Goal: Task Accomplishment & Management: Manage account settings

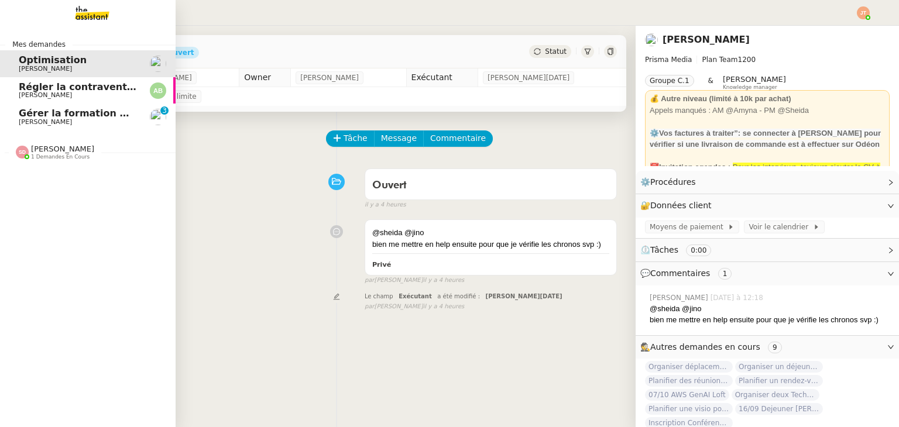
click at [58, 97] on span "[PERSON_NAME]" at bounding box center [45, 95] width 53 height 8
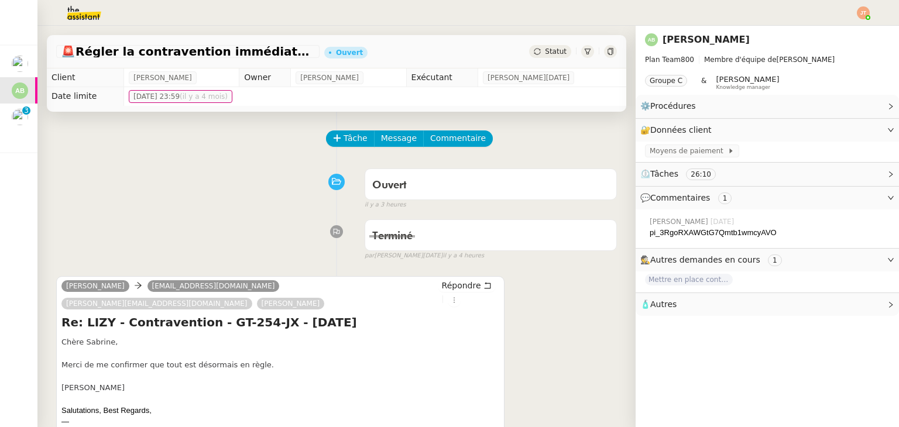
click at [529, 47] on div "Statut" at bounding box center [550, 51] width 42 height 13
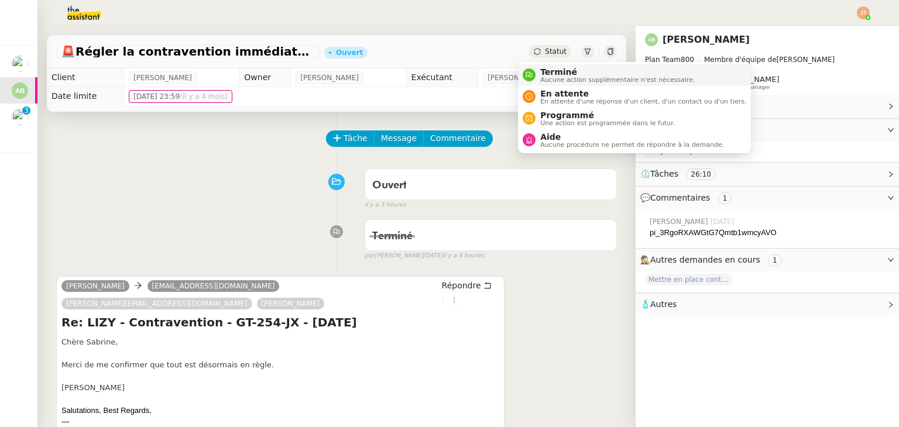
click at [531, 81] on div "Terminé Aucune action supplémentaire n'est nécessaire." at bounding box center [608, 75] width 172 height 16
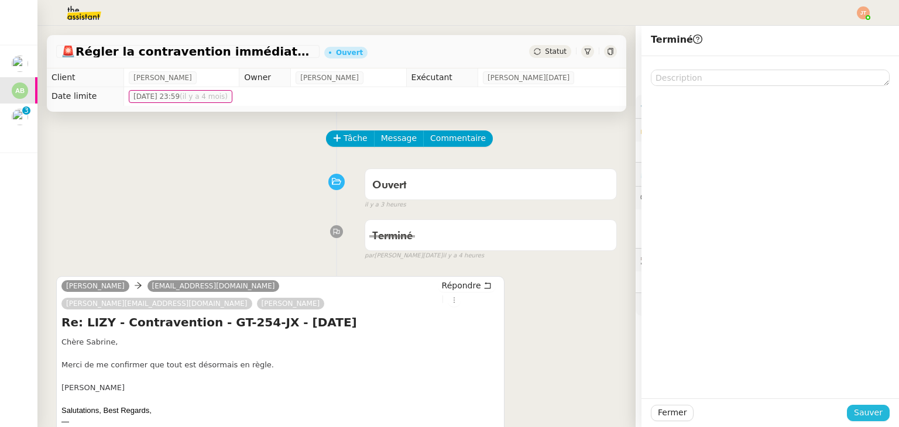
click at [853, 405] on button "Sauver" at bounding box center [867, 413] width 43 height 16
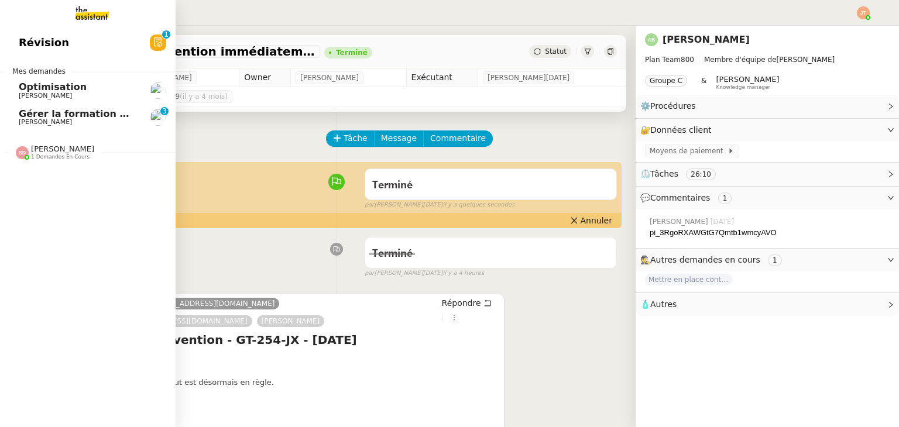
click at [49, 84] on span "Optimisation" at bounding box center [53, 86] width 68 height 11
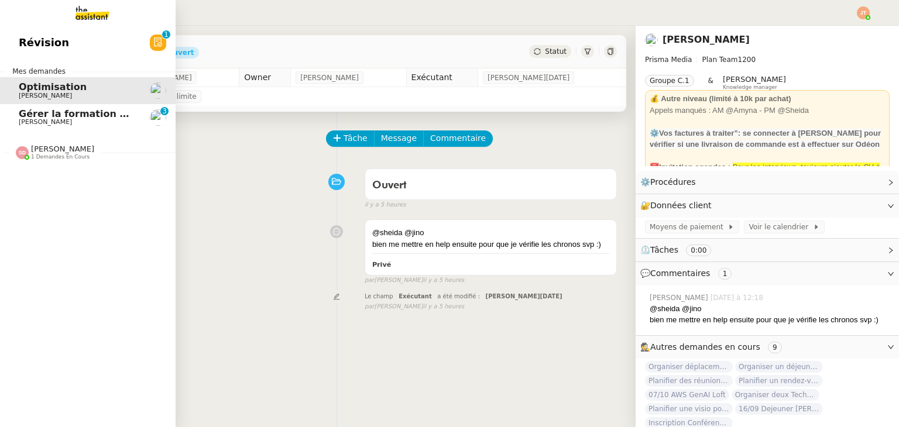
click at [53, 118] on span "Gérer la formation OPCO" at bounding box center [84, 113] width 130 height 11
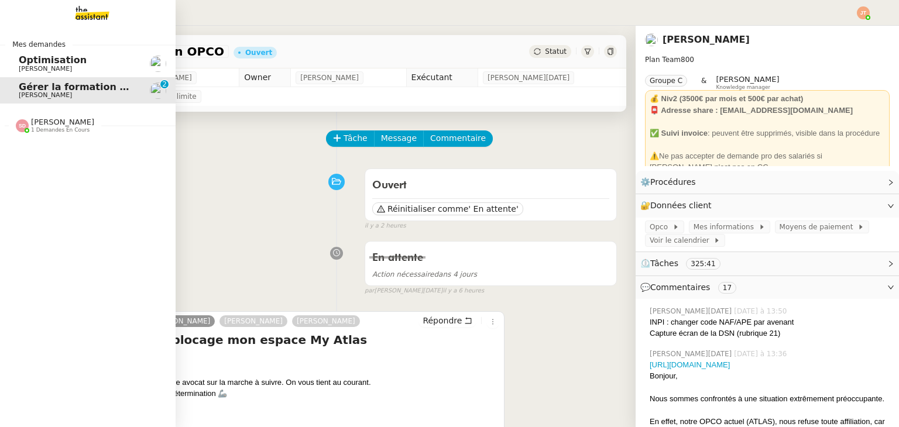
click at [39, 64] on span "Optimisation" at bounding box center [53, 59] width 68 height 11
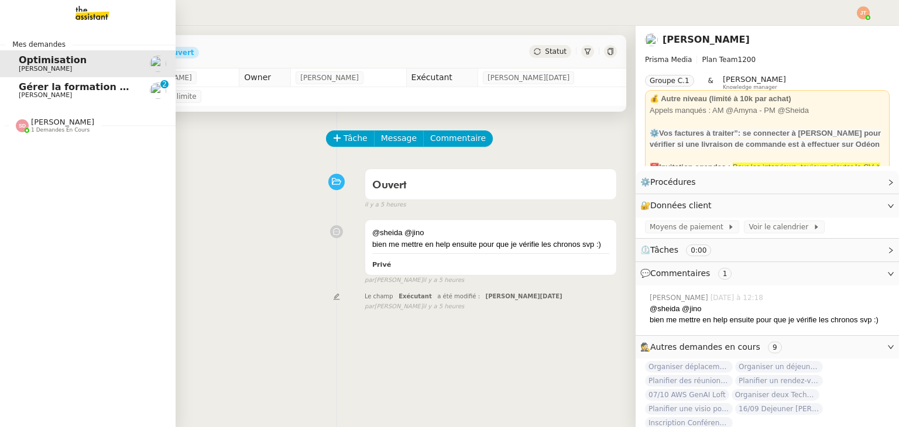
click at [81, 91] on span "Gérer la formation OPCO" at bounding box center [84, 86] width 130 height 11
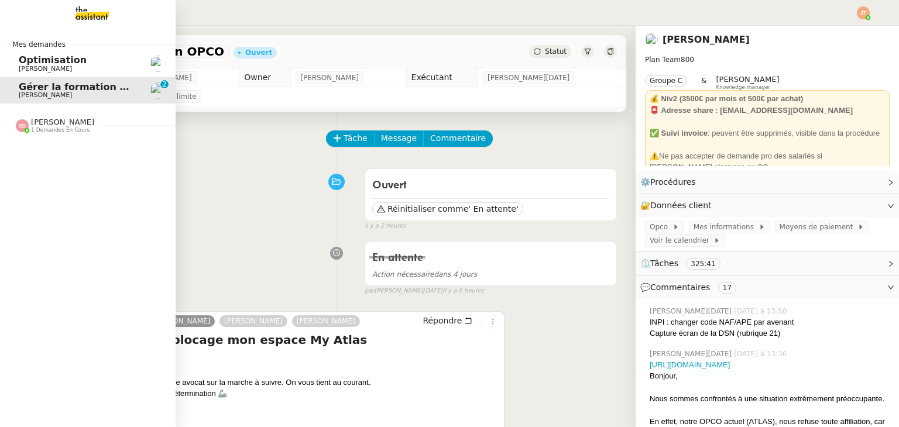
click at [55, 125] on span "[PERSON_NAME]" at bounding box center [62, 122] width 63 height 9
click at [60, 150] on span "Organisez un événement" at bounding box center [85, 147] width 133 height 11
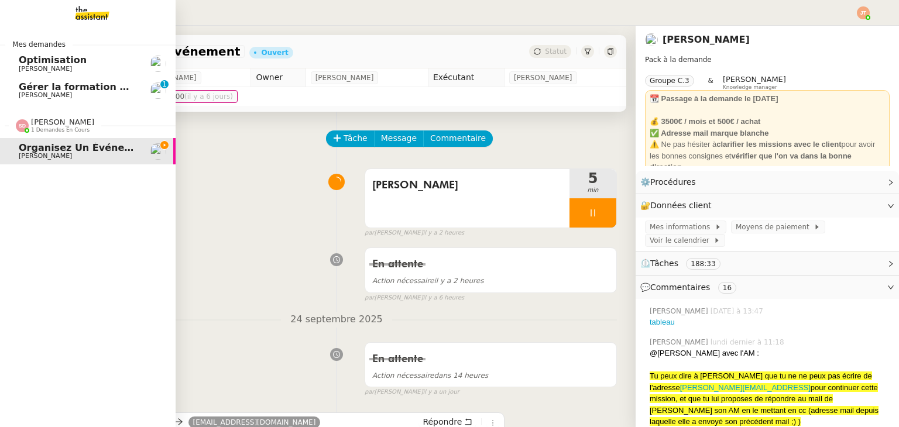
click at [71, 124] on span "[PERSON_NAME]" at bounding box center [62, 122] width 63 height 9
click at [76, 95] on span "[PERSON_NAME]" at bounding box center [78, 95] width 118 height 7
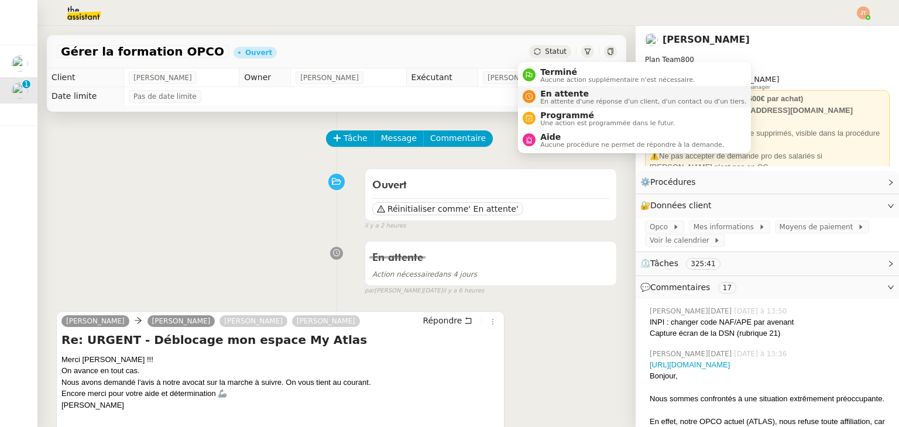
click at [544, 93] on span "En attente" at bounding box center [643, 93] width 206 height 9
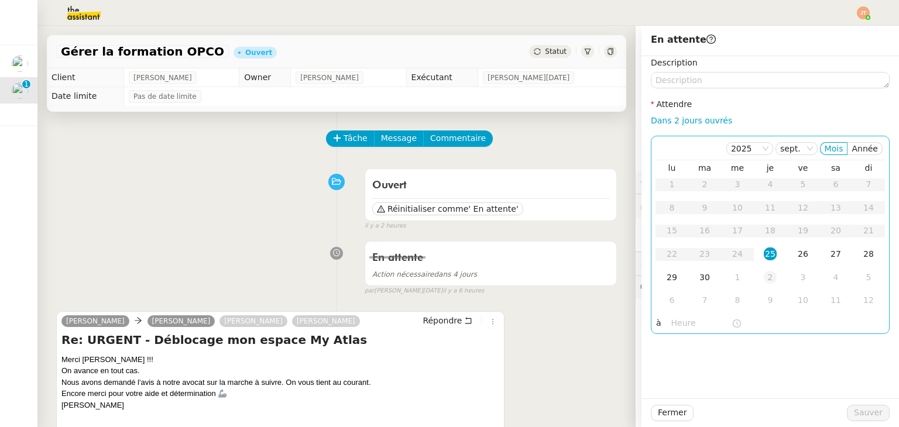
click at [764, 280] on div "2" at bounding box center [769, 277] width 13 height 13
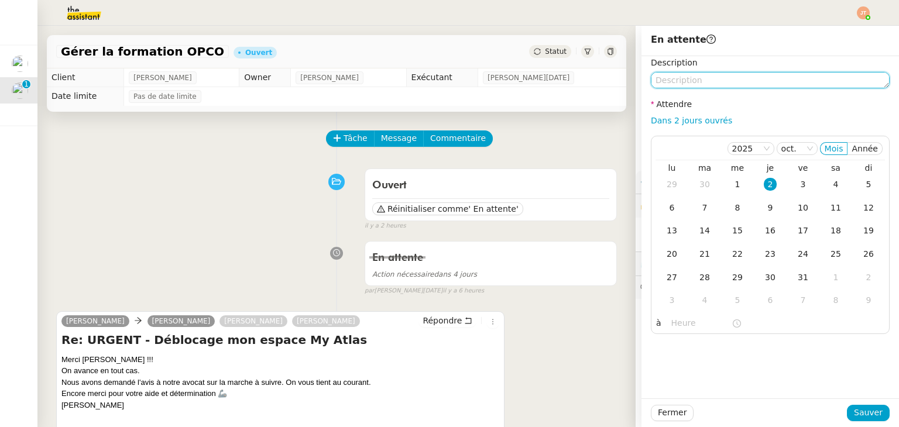
click at [709, 81] on textarea at bounding box center [769, 80] width 239 height 16
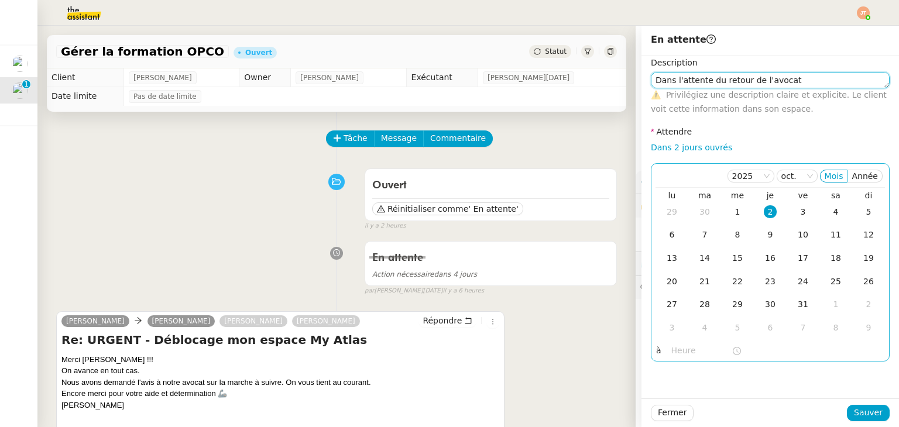
type textarea "Dans l'attente du retour de l'avocat"
click at [683, 350] on input "text" at bounding box center [701, 350] width 60 height 13
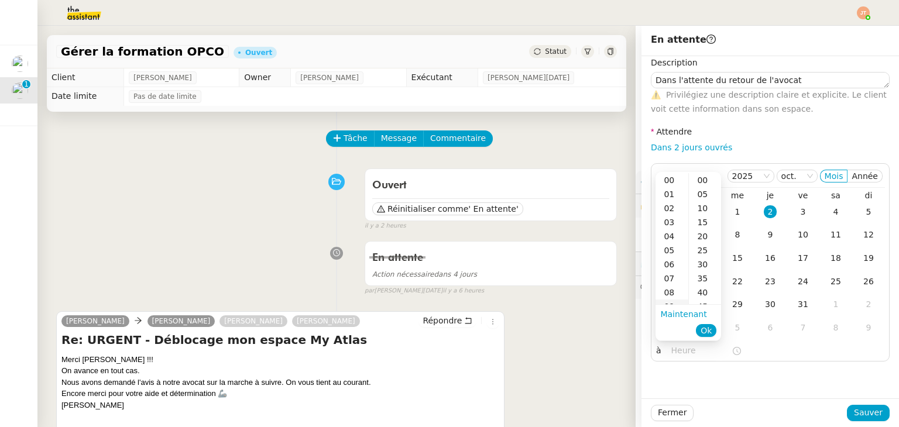
click at [673, 302] on div "09" at bounding box center [671, 307] width 33 height 14
click at [694, 294] on div "40" at bounding box center [705, 292] width 32 height 14
type input "09:40"
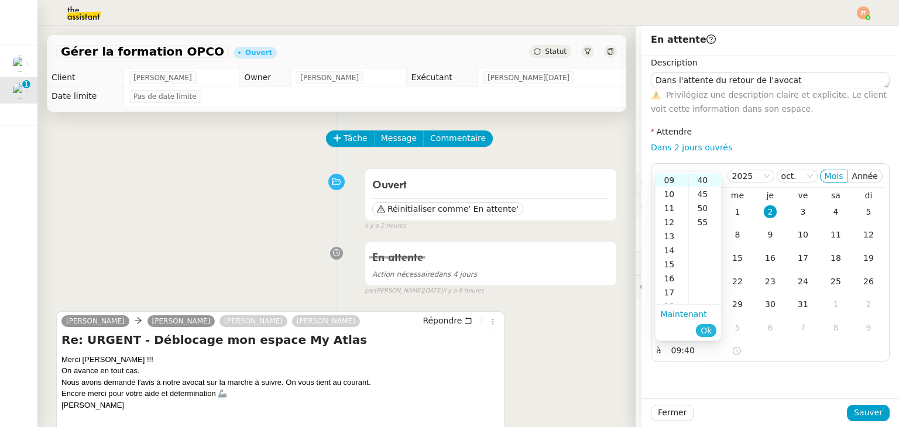
click at [704, 326] on span "Ok" at bounding box center [705, 331] width 11 height 12
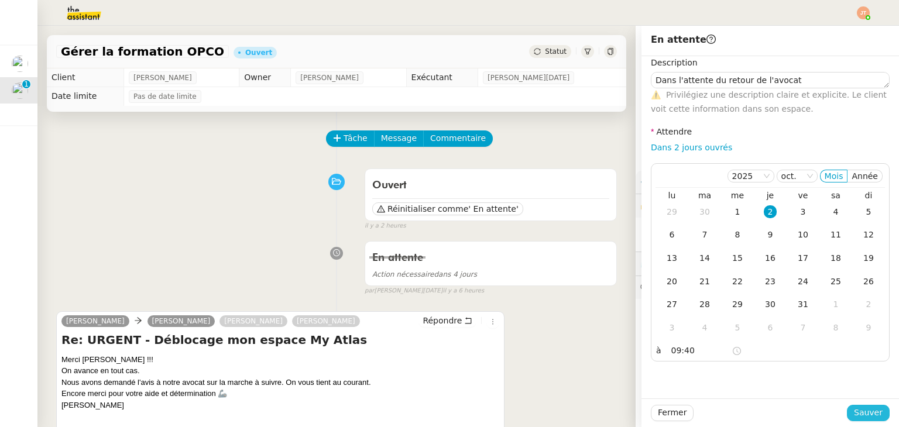
click at [856, 417] on span "Sauver" at bounding box center [867, 412] width 29 height 13
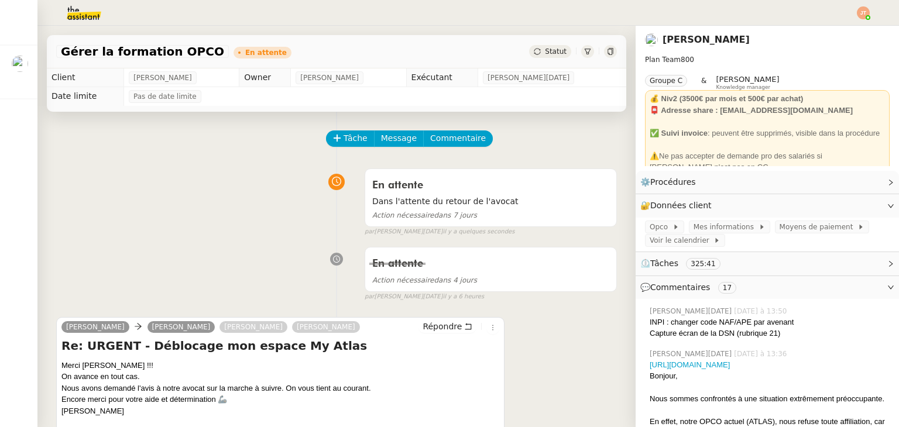
click at [858, 12] on img at bounding box center [862, 12] width 13 height 13
click at [822, 33] on span "Suivi" at bounding box center [821, 33] width 20 height 9
